Goal: Information Seeking & Learning: Learn about a topic

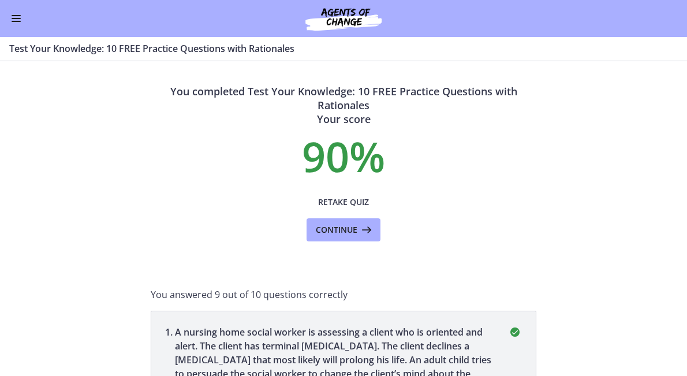
click at [15, 19] on button "Enable menu" at bounding box center [16, 19] width 14 height 14
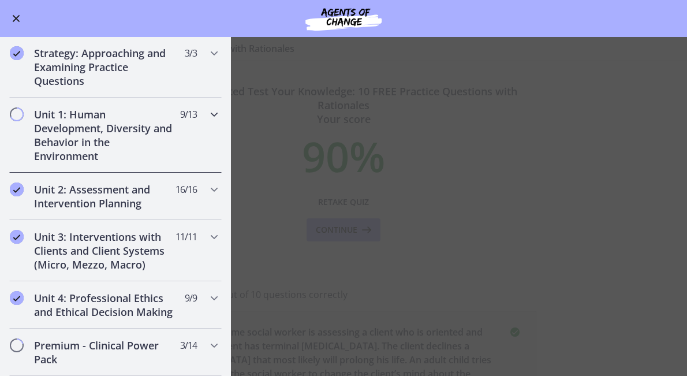
click at [91, 132] on h2 "Unit 1: Human Development, Diversity and Behavior in the Environment" at bounding box center [104, 134] width 141 height 55
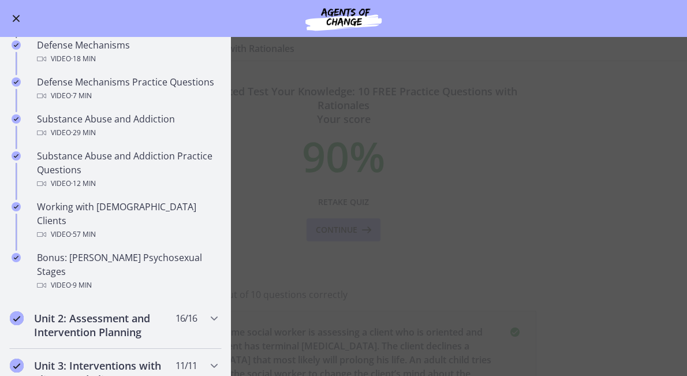
scroll to position [640, 0]
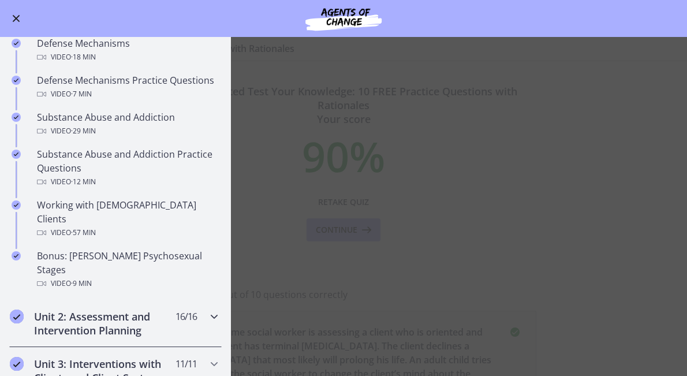
click at [79, 309] on h2 "Unit 2: Assessment and Intervention Planning" at bounding box center [104, 323] width 141 height 28
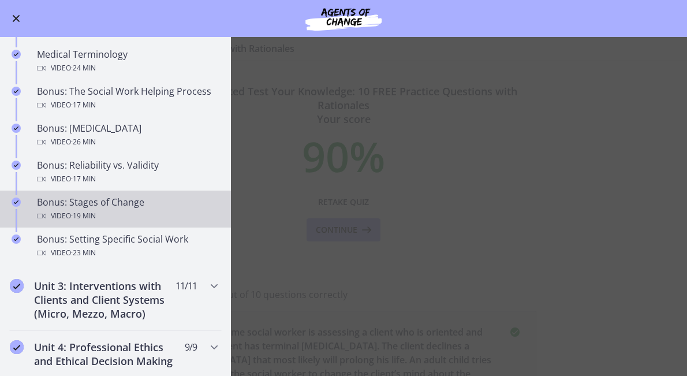
scroll to position [924, 0]
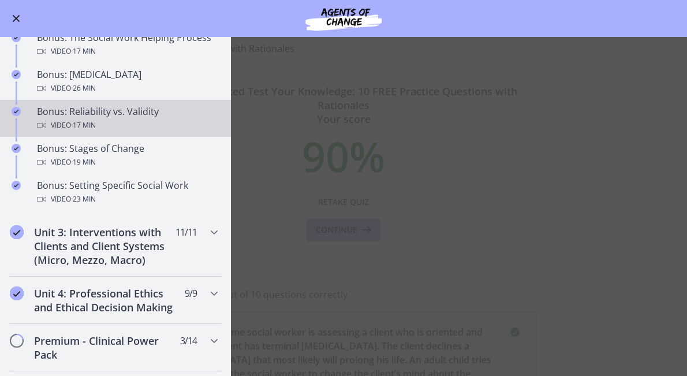
click at [106, 102] on link "Bonus: Reliability vs. Validity Video · 17 min" at bounding box center [115, 118] width 231 height 37
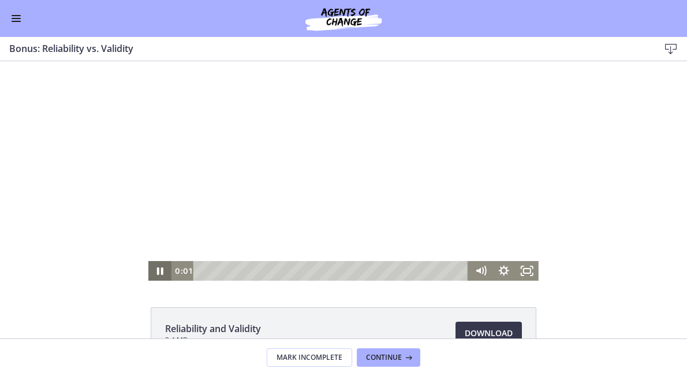
click at [159, 272] on icon "Pause" at bounding box center [160, 271] width 6 height 8
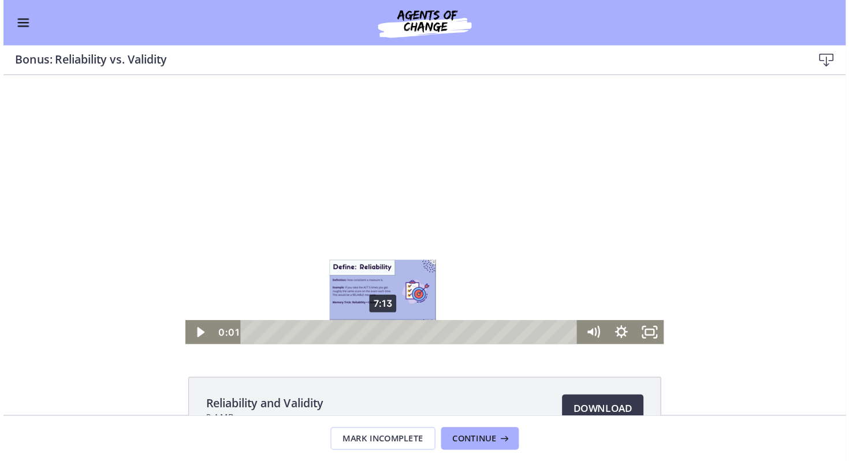
scroll to position [76, 0]
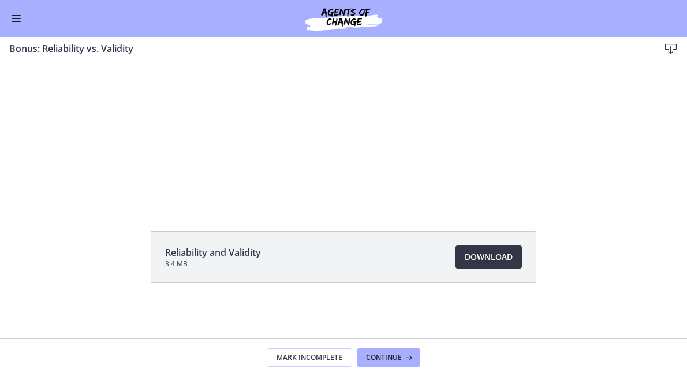
click at [474, 259] on span "Download Opens in a new window" at bounding box center [489, 257] width 48 height 14
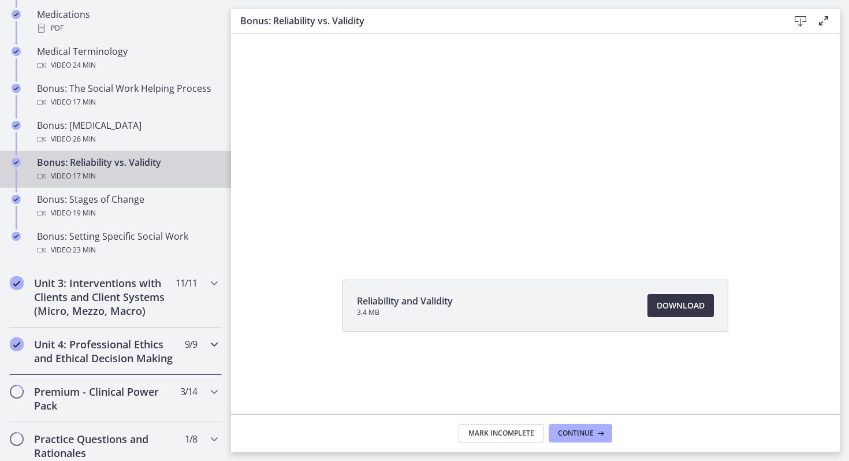
scroll to position [945, 0]
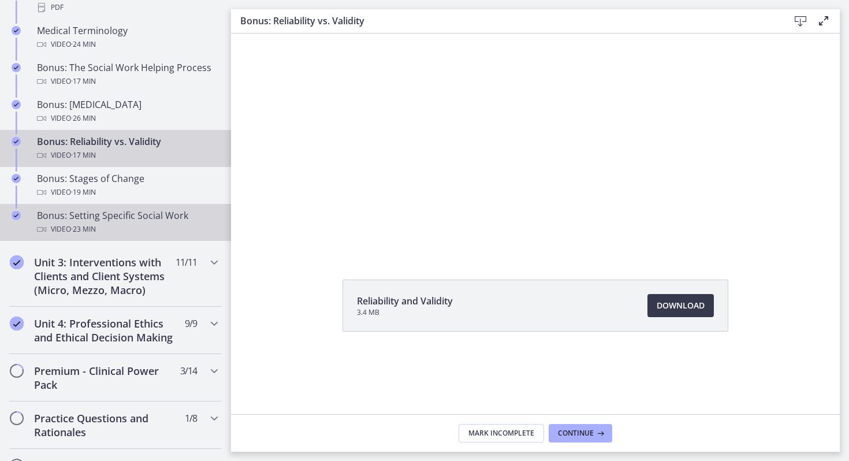
click at [148, 221] on div "Bonus: Setting Specific Social Work Video · 23 min" at bounding box center [127, 222] width 180 height 28
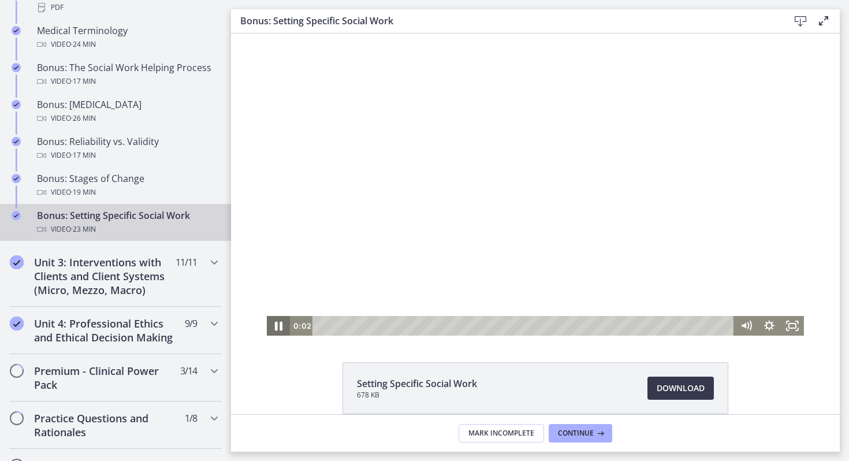
click at [275, 324] on icon "Pause" at bounding box center [278, 326] width 28 height 24
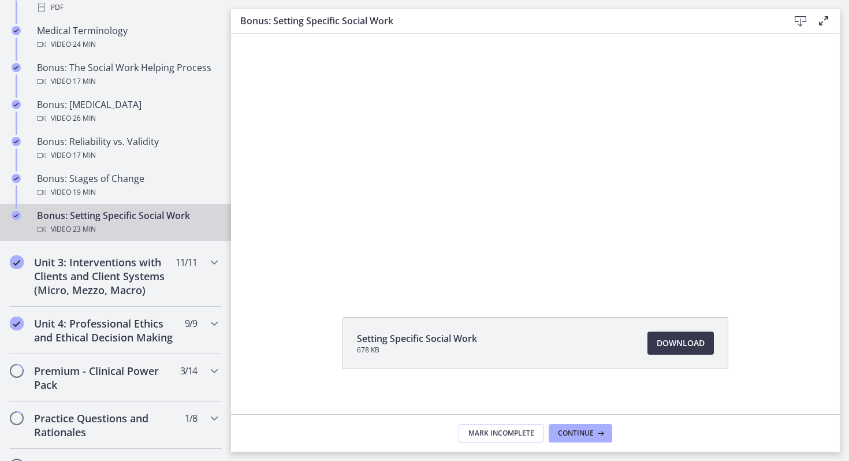
scroll to position [55, 0]
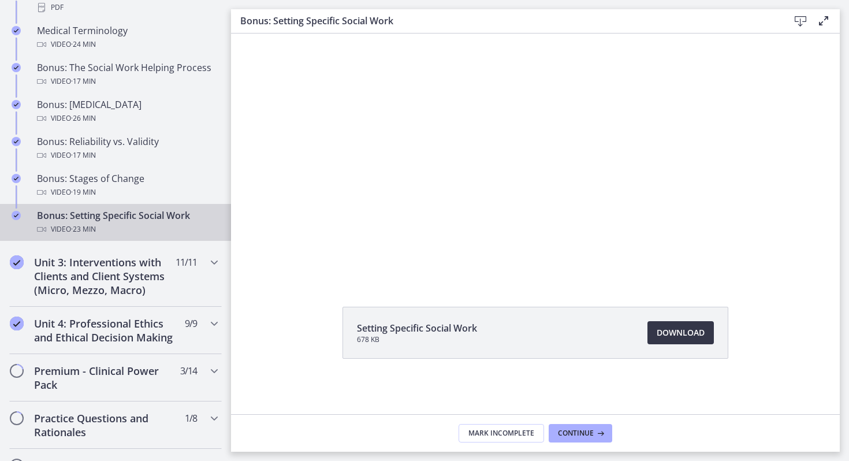
click at [661, 331] on span "Download Opens in a new window" at bounding box center [680, 333] width 48 height 14
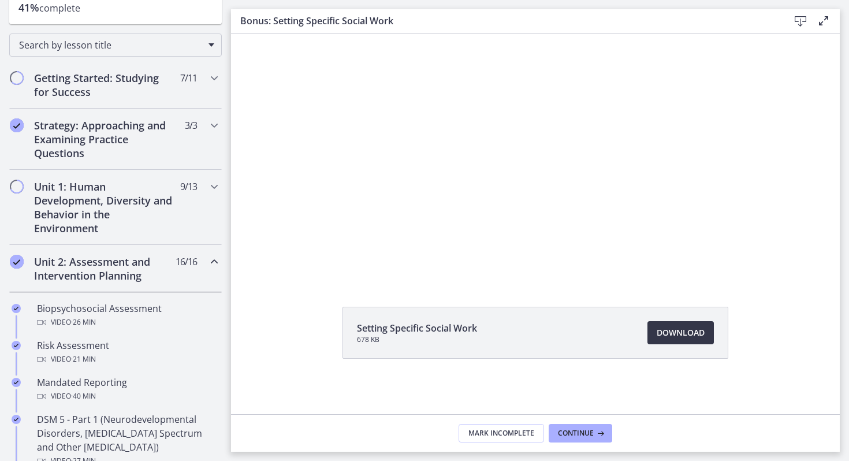
scroll to position [139, 0]
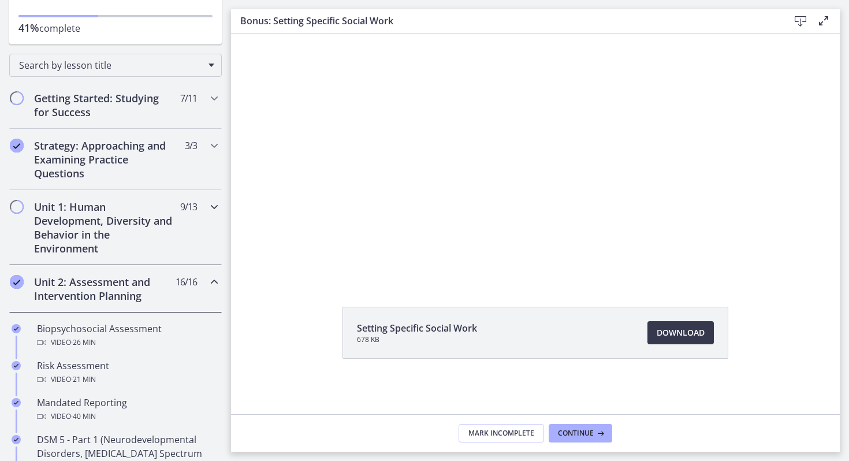
click at [112, 219] on h2 "Unit 1: Human Development, Diversity and Behavior in the Environment" at bounding box center [104, 227] width 141 height 55
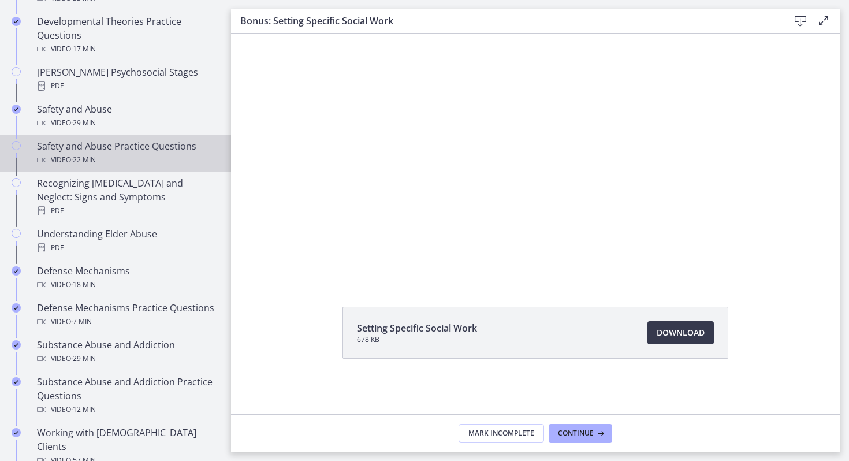
scroll to position [436, 0]
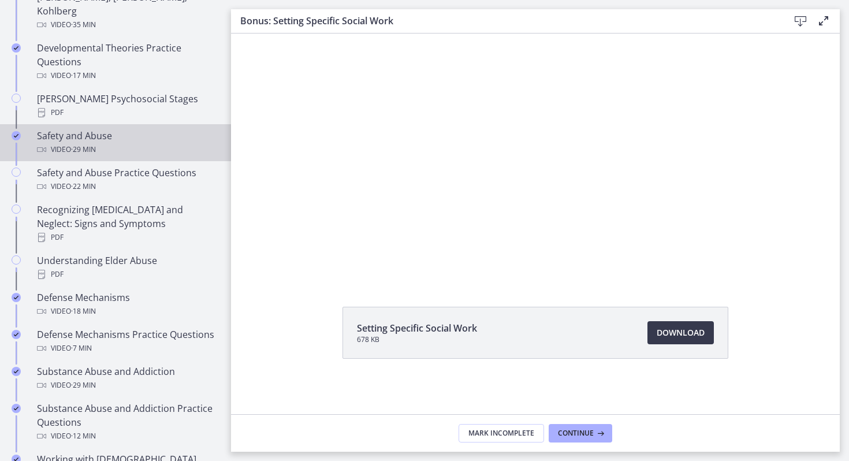
click at [106, 143] on div "Video · 29 min" at bounding box center [127, 150] width 180 height 14
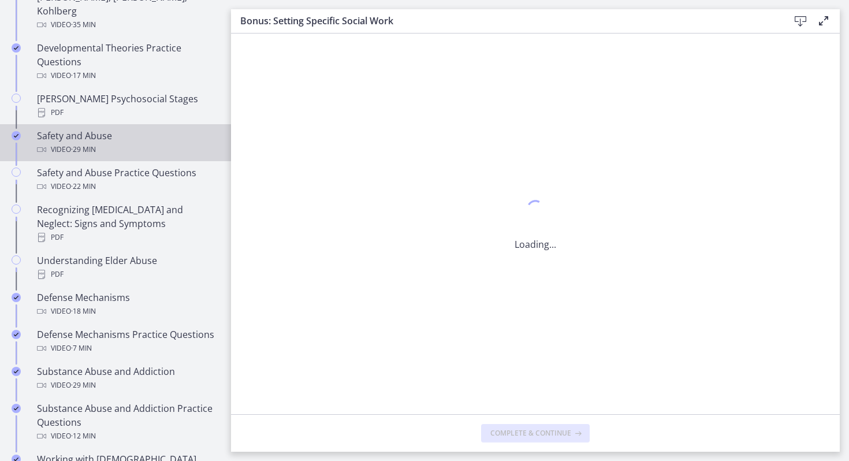
scroll to position [0, 0]
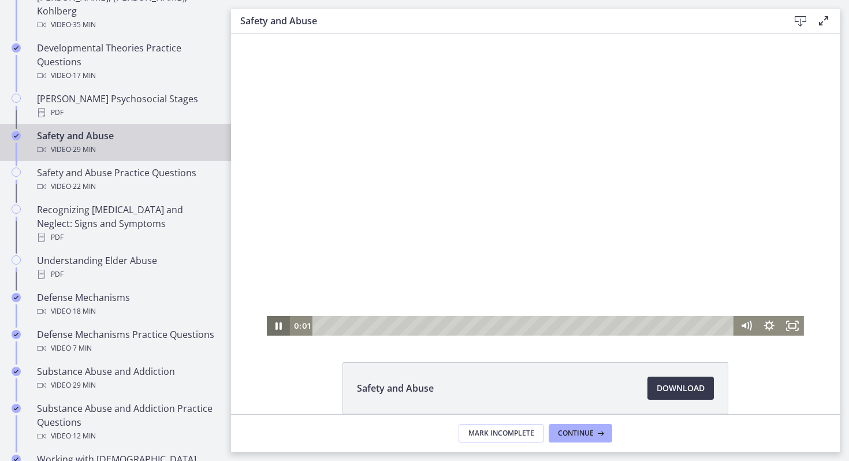
click at [278, 326] on icon "Pause" at bounding box center [278, 326] width 23 height 20
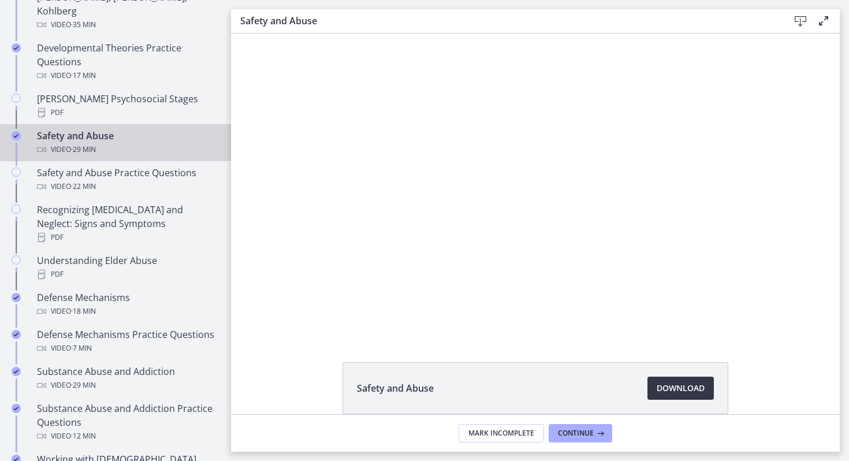
click at [677, 375] on span "Download Opens in a new window" at bounding box center [680, 388] width 48 height 14
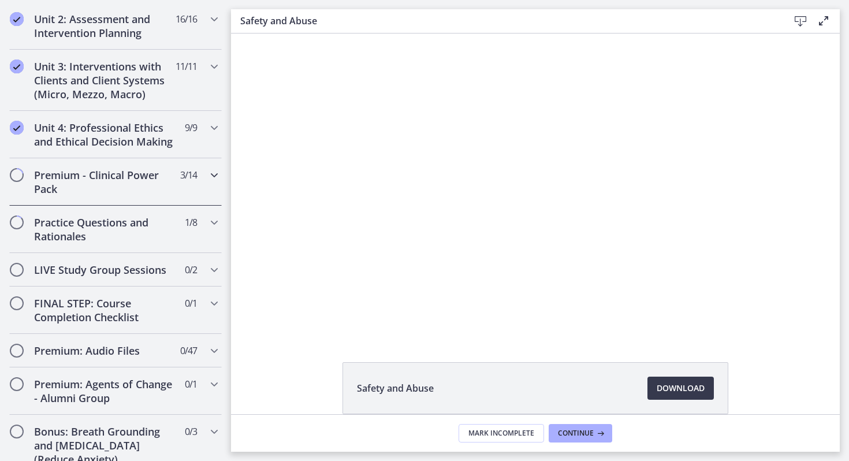
click at [92, 168] on h2 "Premium - Clinical Power Pack" at bounding box center [104, 182] width 141 height 28
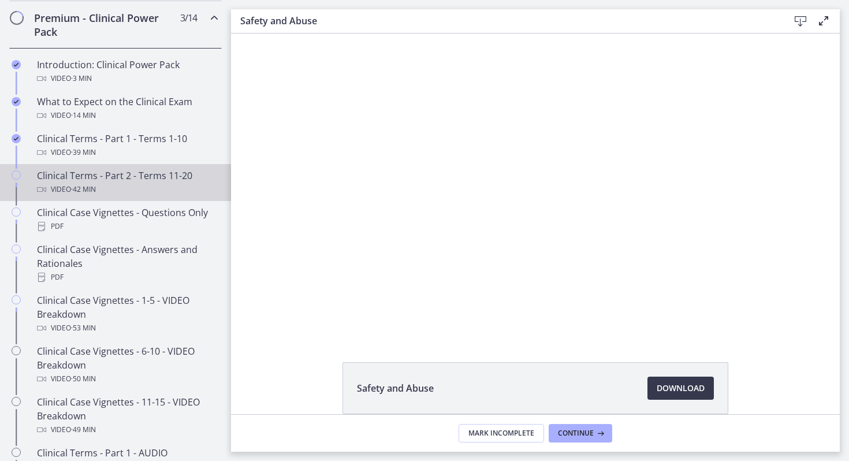
scroll to position [638, 0]
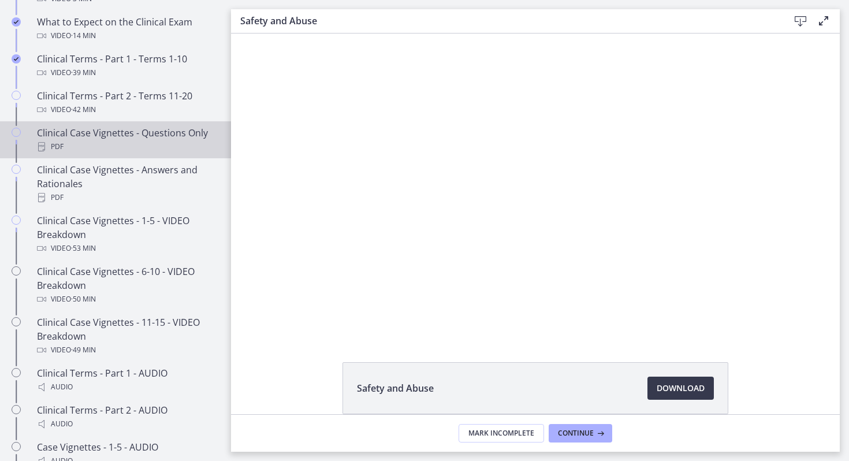
click at [118, 143] on div "PDF" at bounding box center [127, 147] width 180 height 14
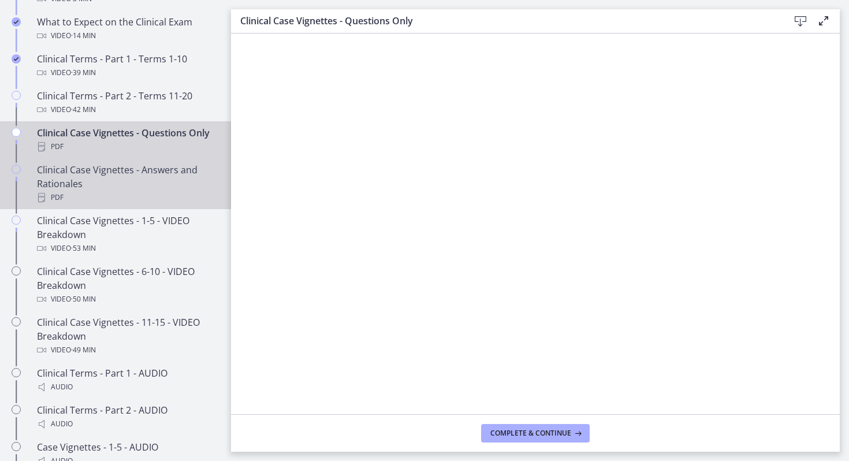
click at [135, 184] on div "Clinical Case Vignettes - Answers and Rationales PDF" at bounding box center [127, 184] width 180 height 42
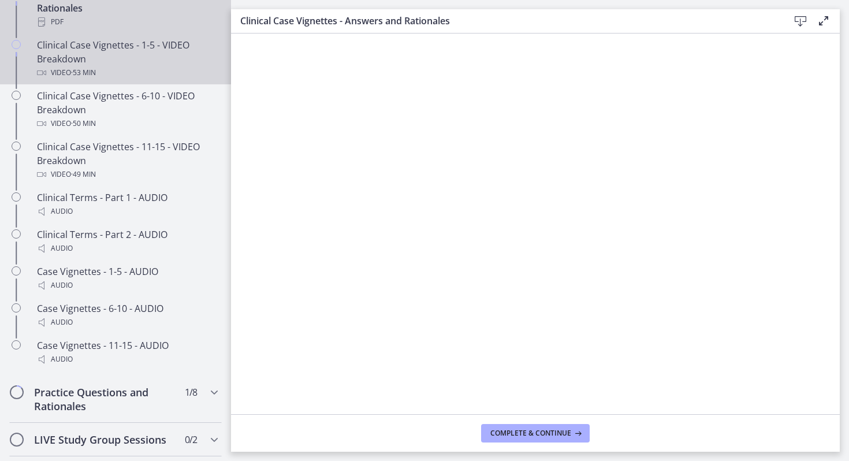
scroll to position [824, 0]
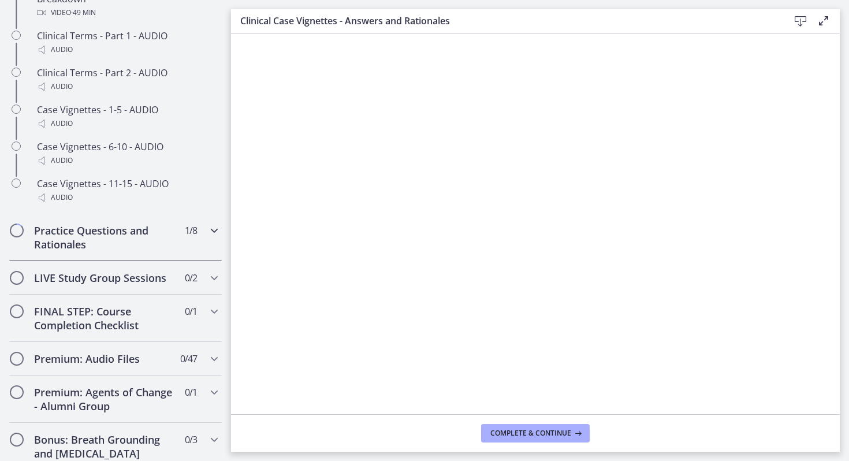
click at [102, 231] on h2 "Practice Questions and Rationales" at bounding box center [104, 237] width 141 height 28
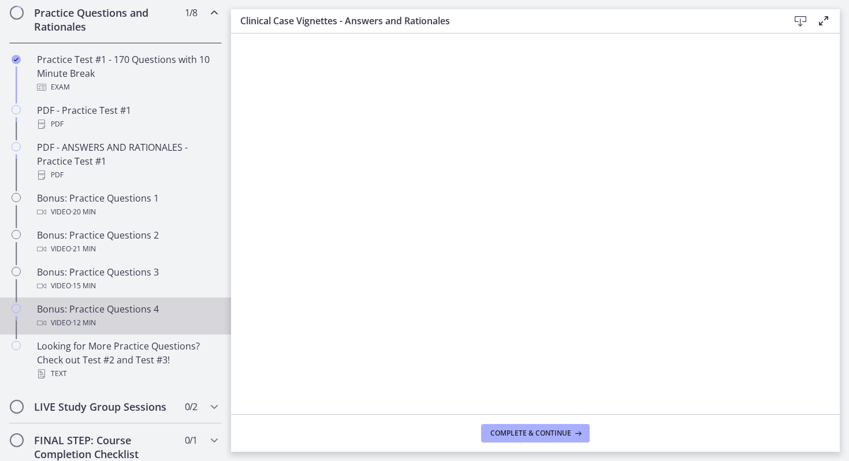
scroll to position [623, 0]
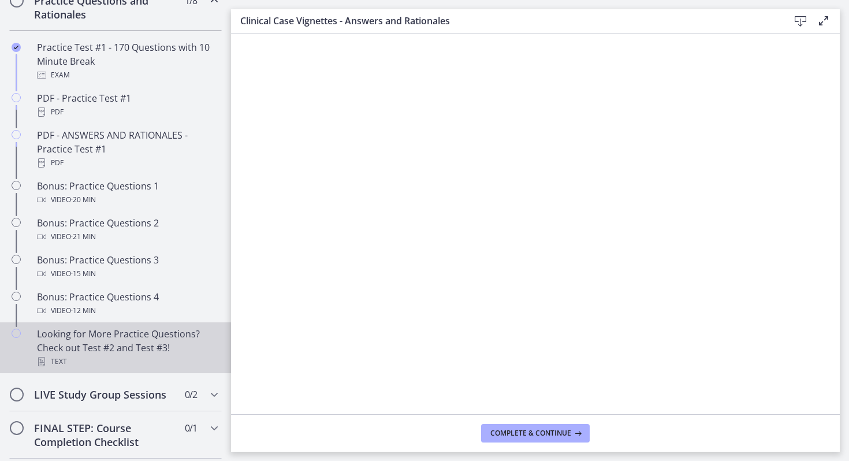
click at [103, 346] on div "Looking for More Practice Questions? Check out Test #2 and Test #3! Text" at bounding box center [127, 348] width 180 height 42
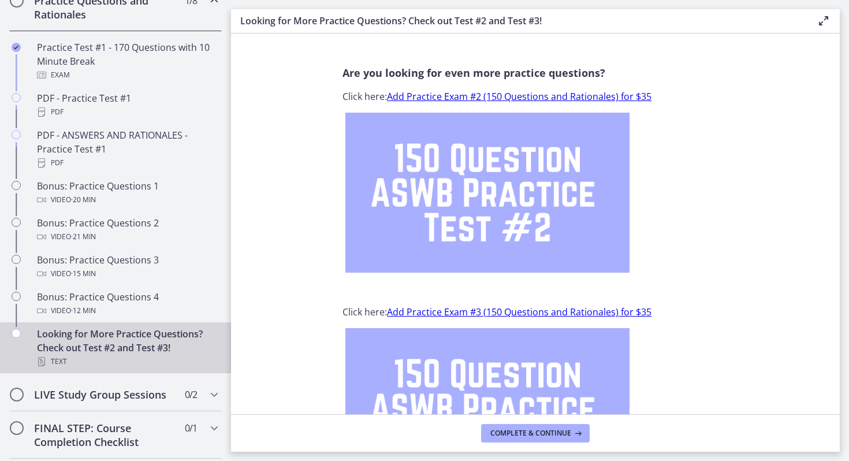
click at [449, 92] on link "Add Practice Exam #2 (150 Questions and Rationales) for $35" at bounding box center [519, 96] width 264 height 13
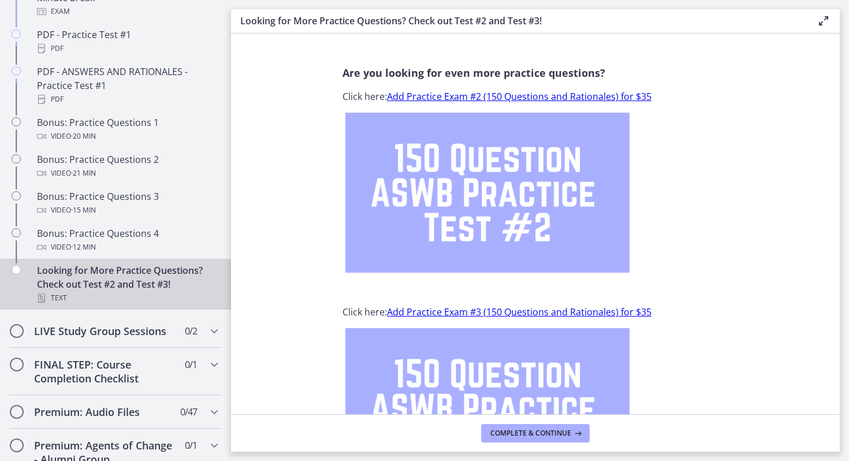
scroll to position [698, 0]
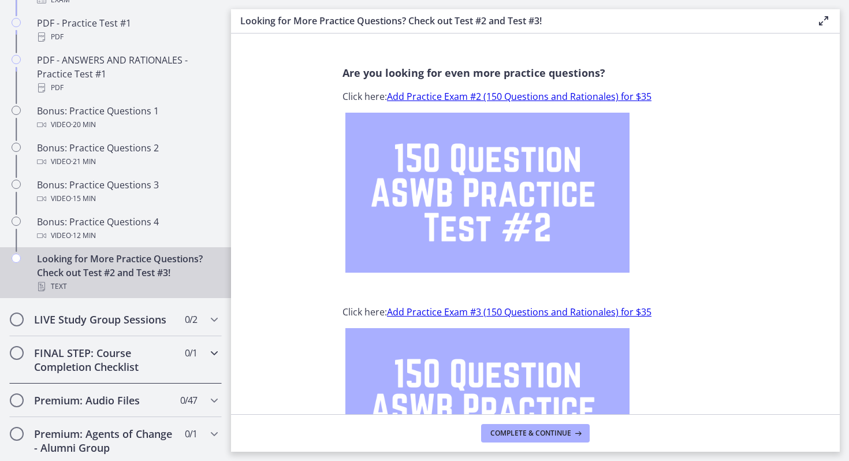
click at [105, 361] on h2 "FINAL STEP: Course Completion Checklist" at bounding box center [104, 360] width 141 height 28
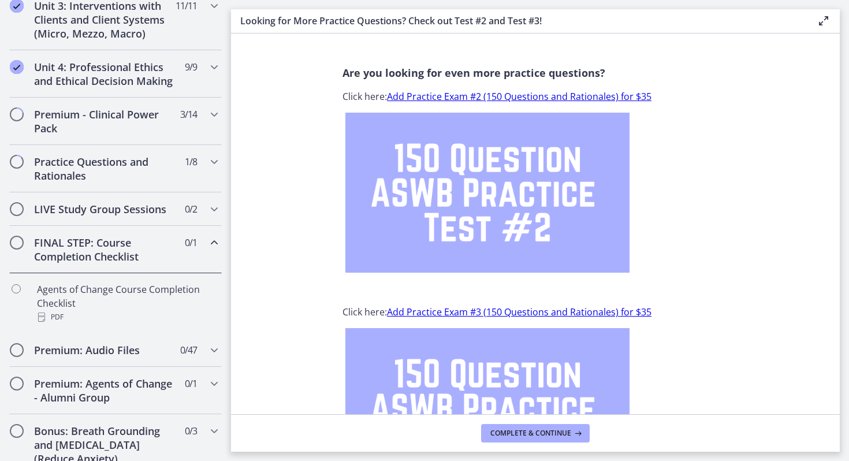
scroll to position [460, 0]
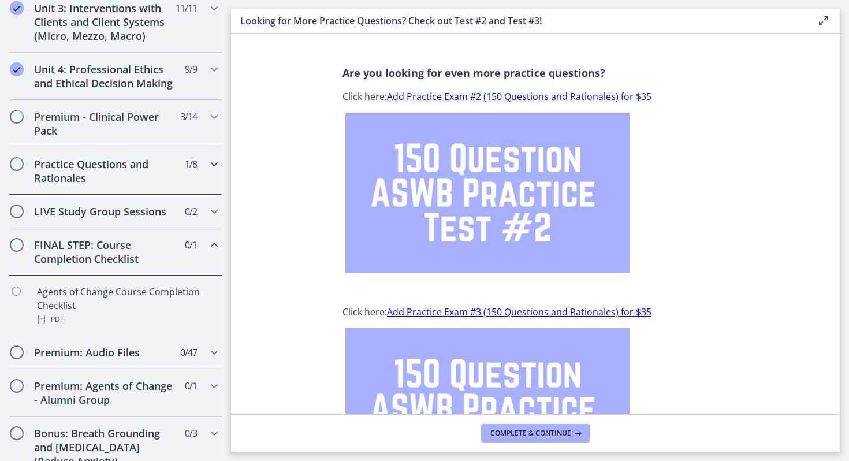
click at [126, 169] on h2 "Practice Questions and Rationales" at bounding box center [104, 171] width 141 height 28
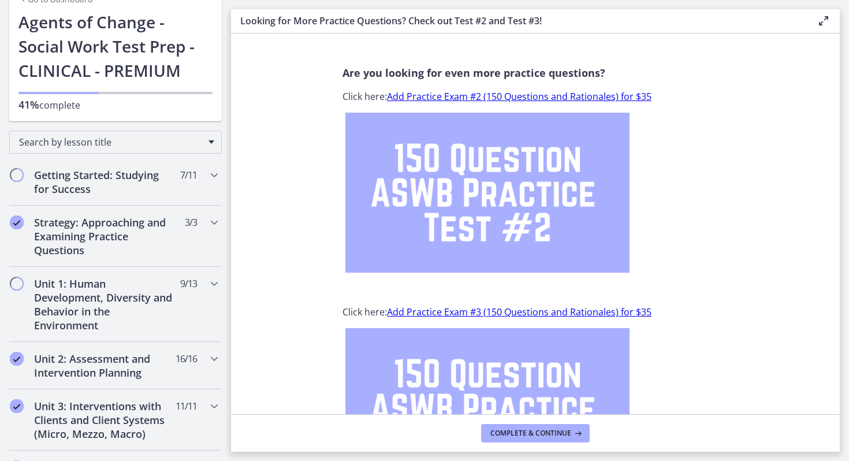
scroll to position [0, 0]
